Goal: Check status: Check status

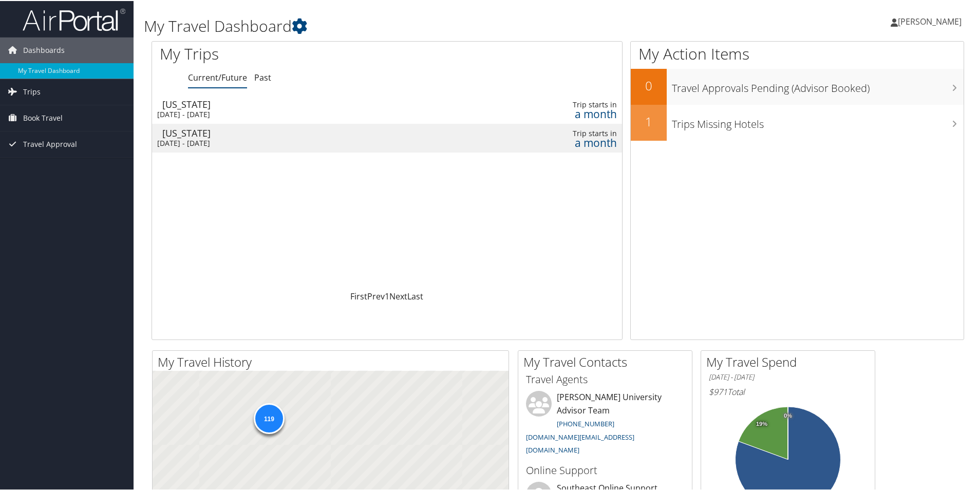
click at [246, 135] on div "Washington" at bounding box center [308, 131] width 292 height 9
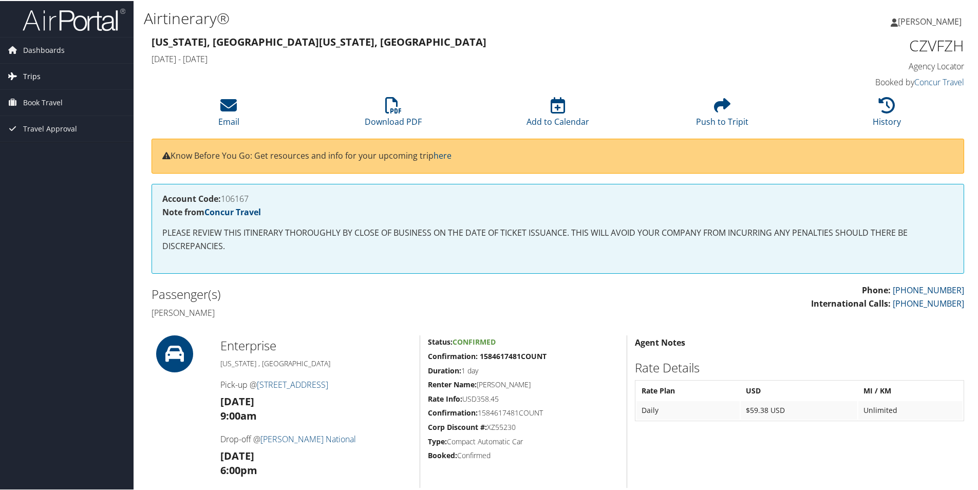
drag, startPoint x: 33, startPoint y: 79, endPoint x: 40, endPoint y: 78, distance: 7.2
click at [33, 79] on span "Trips" at bounding box center [31, 76] width 17 height 26
click at [54, 97] on link "Current/Future Trips" at bounding box center [67, 95] width 134 height 15
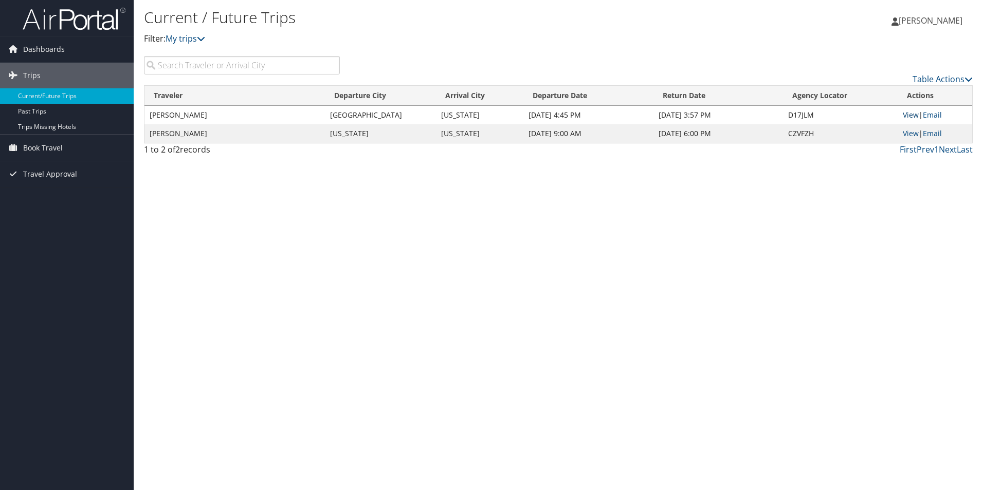
click at [909, 115] on link "View" at bounding box center [910, 115] width 16 height 10
click at [910, 132] on link "View" at bounding box center [910, 133] width 16 height 10
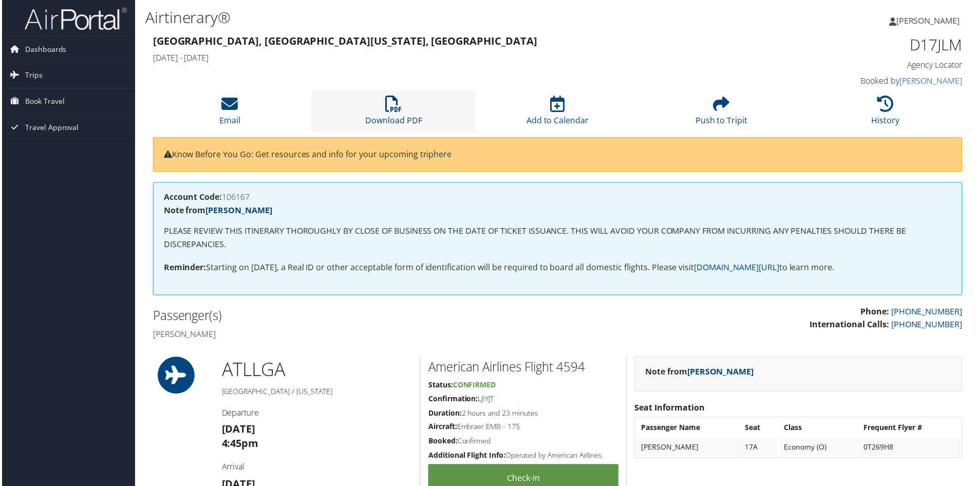
click at [391, 103] on icon at bounding box center [393, 104] width 16 height 16
click at [30, 76] on span "Trips" at bounding box center [31, 76] width 17 height 26
click at [63, 97] on link "Current/Future Trips" at bounding box center [67, 95] width 134 height 15
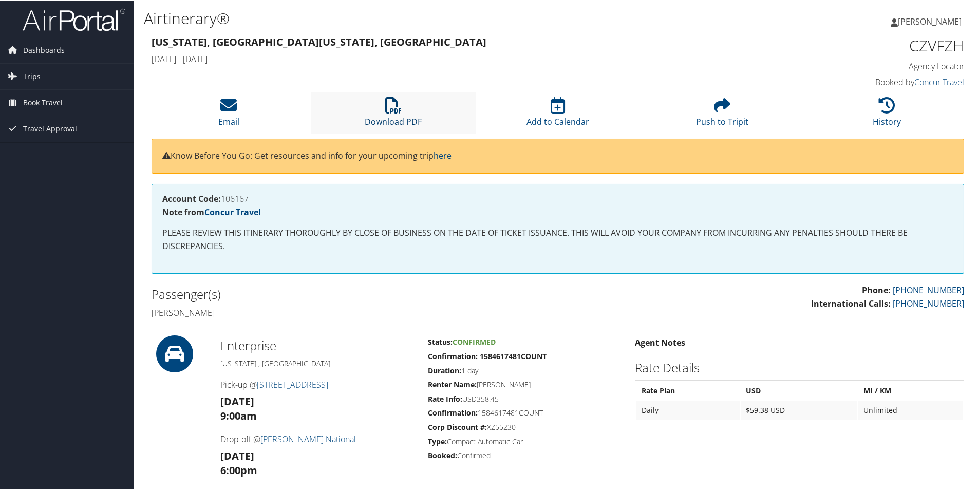
click at [393, 111] on icon at bounding box center [393, 104] width 16 height 16
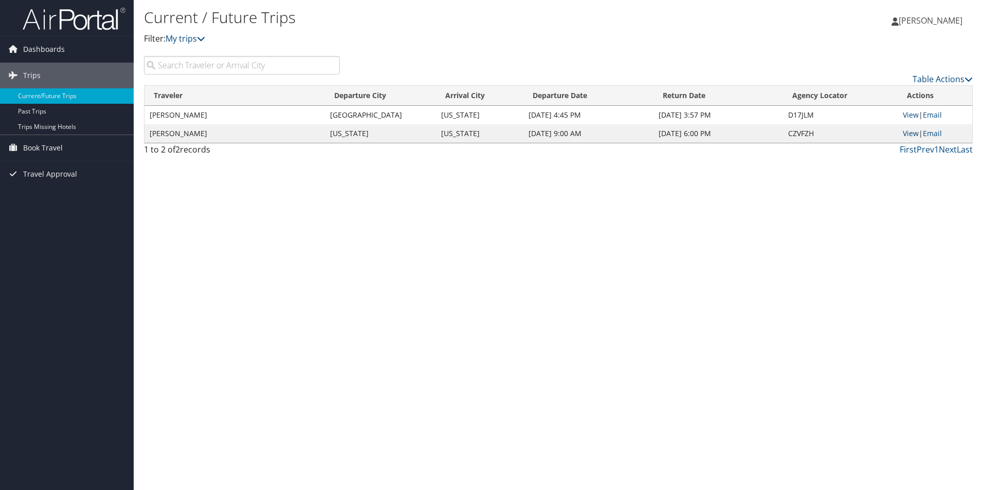
click at [912, 135] on link "View" at bounding box center [910, 133] width 16 height 10
